Goal: Transaction & Acquisition: Obtain resource

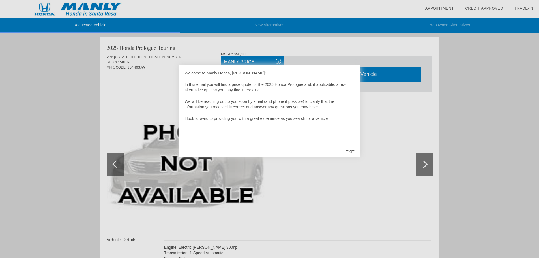
click at [348, 151] on div "EXIT" at bounding box center [350, 151] width 20 height 17
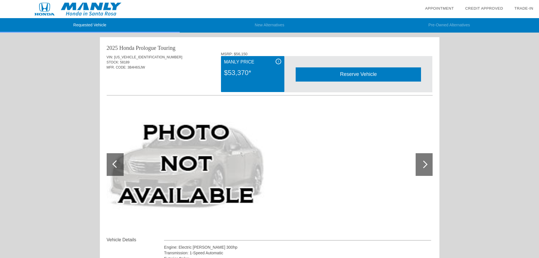
click at [448, 7] on link "Appointment" at bounding box center [439, 8] width 29 height 4
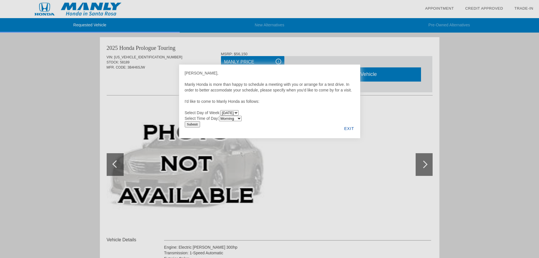
click at [348, 128] on div "EXIT" at bounding box center [349, 128] width 22 height 19
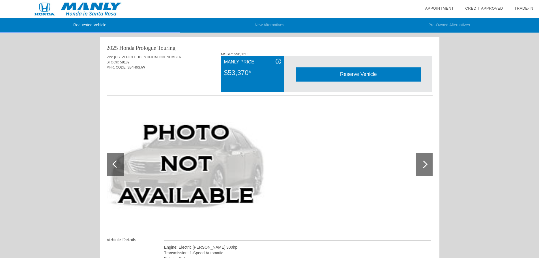
click at [487, 7] on link "Credit Approved" at bounding box center [484, 8] width 38 height 4
click at [517, 8] on link "Trade-In" at bounding box center [524, 8] width 19 height 4
click at [62, 10] on img at bounding box center [78, 9] width 156 height 18
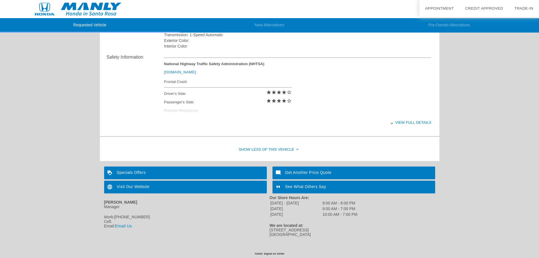
click at [313, 172] on div "Get Another Price Quote" at bounding box center [354, 172] width 163 height 13
click at [138, 172] on div "Specials Offers" at bounding box center [185, 172] width 163 height 13
